Goal: Transaction & Acquisition: Subscribe to service/newsletter

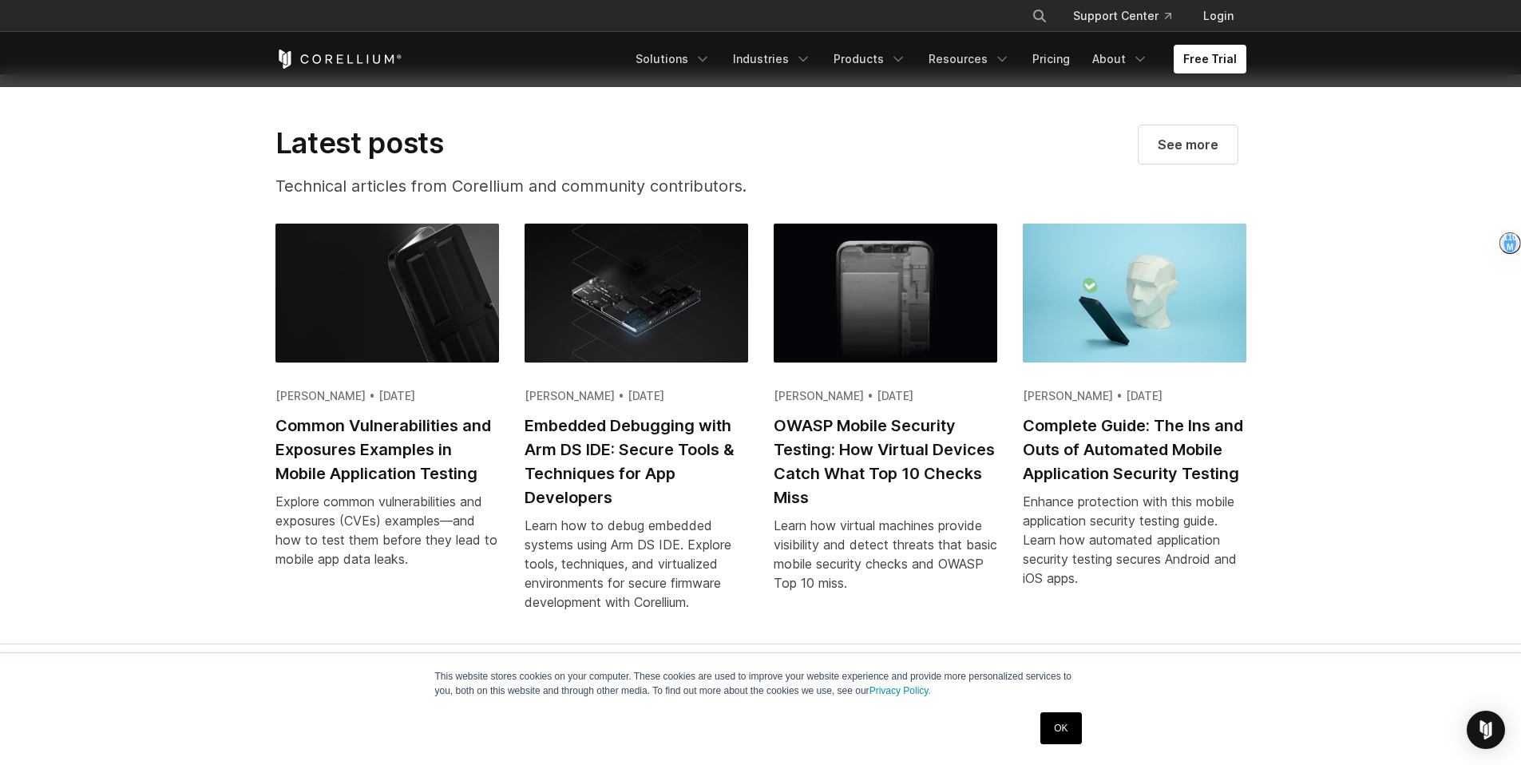
scroll to position [3103, 0]
click at [1059, 64] on link "Pricing" at bounding box center [1051, 59] width 57 height 29
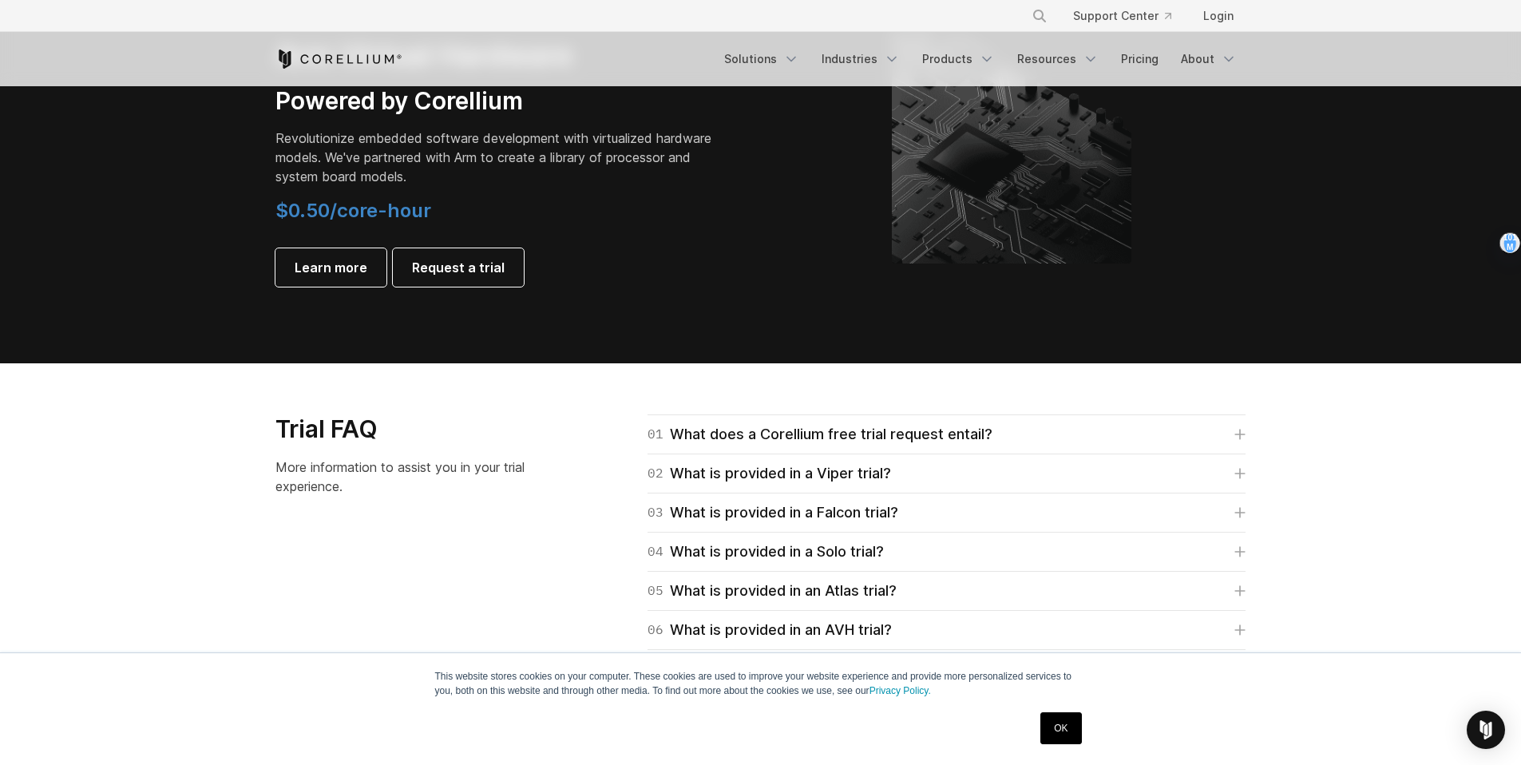
scroll to position [2075, 0]
